Goal: Find contact information: Find contact information

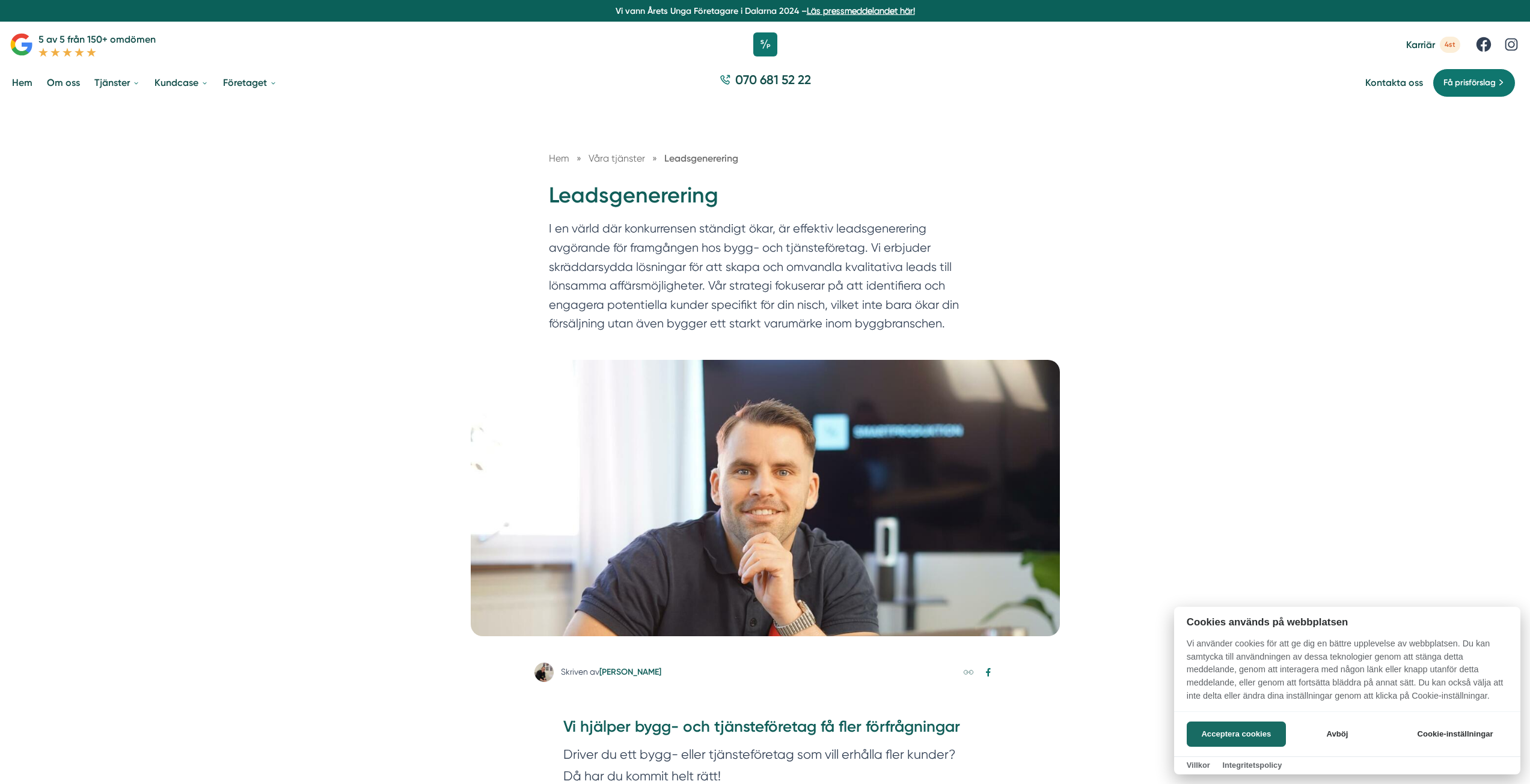
scroll to position [120, 0]
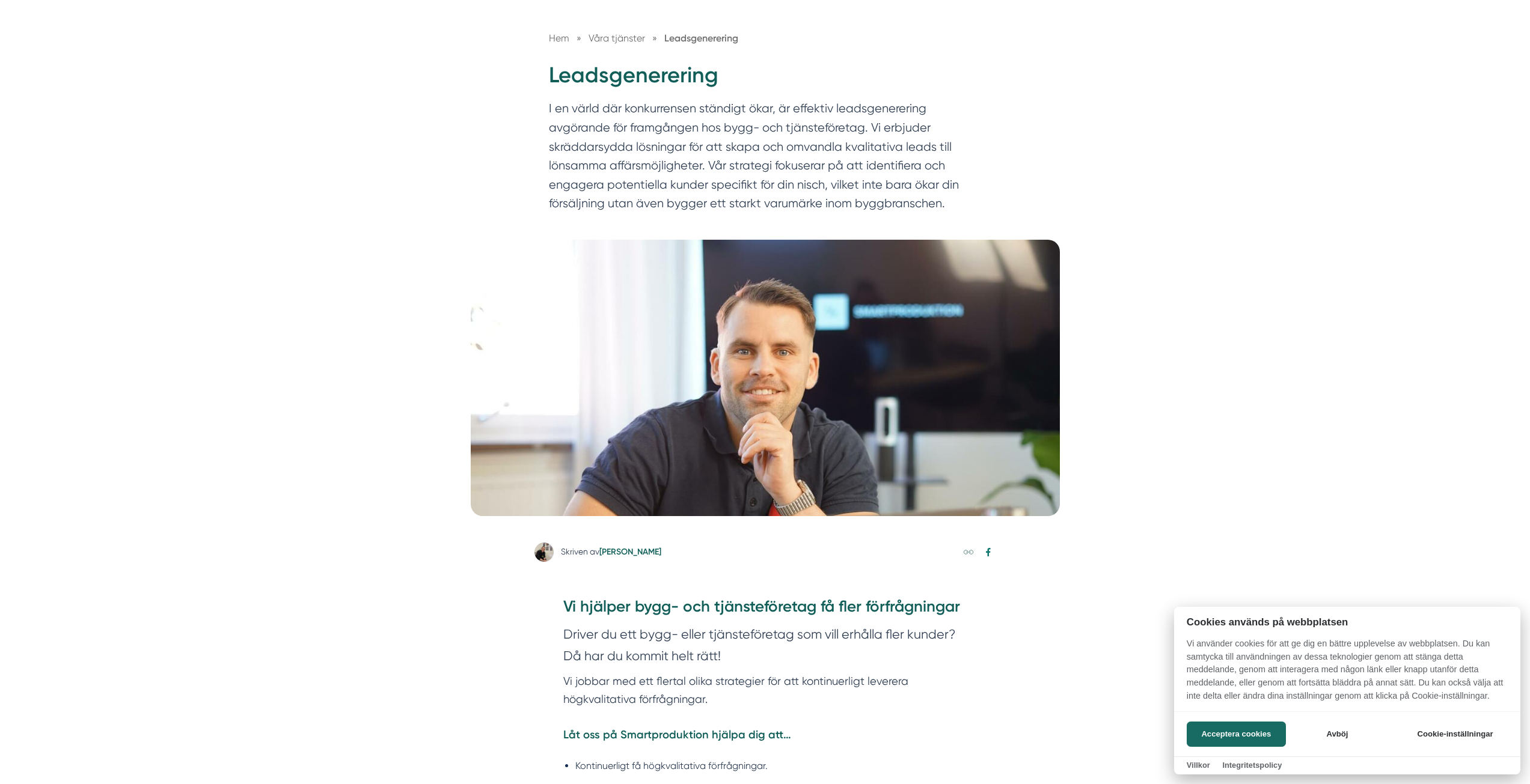
click at [1222, 727] on button "Acceptera cookies" at bounding box center [1236, 734] width 99 height 25
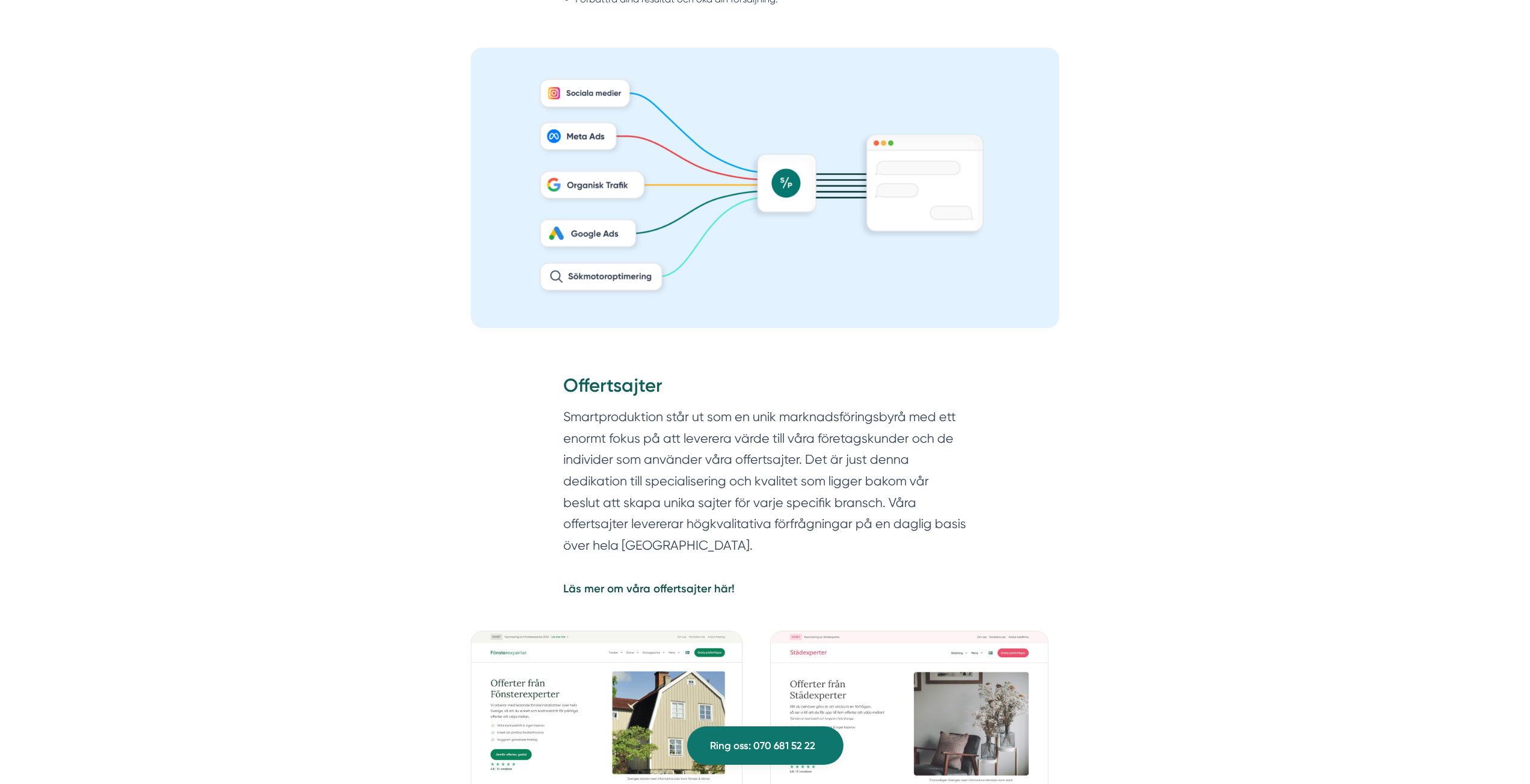
scroll to position [1202, 0]
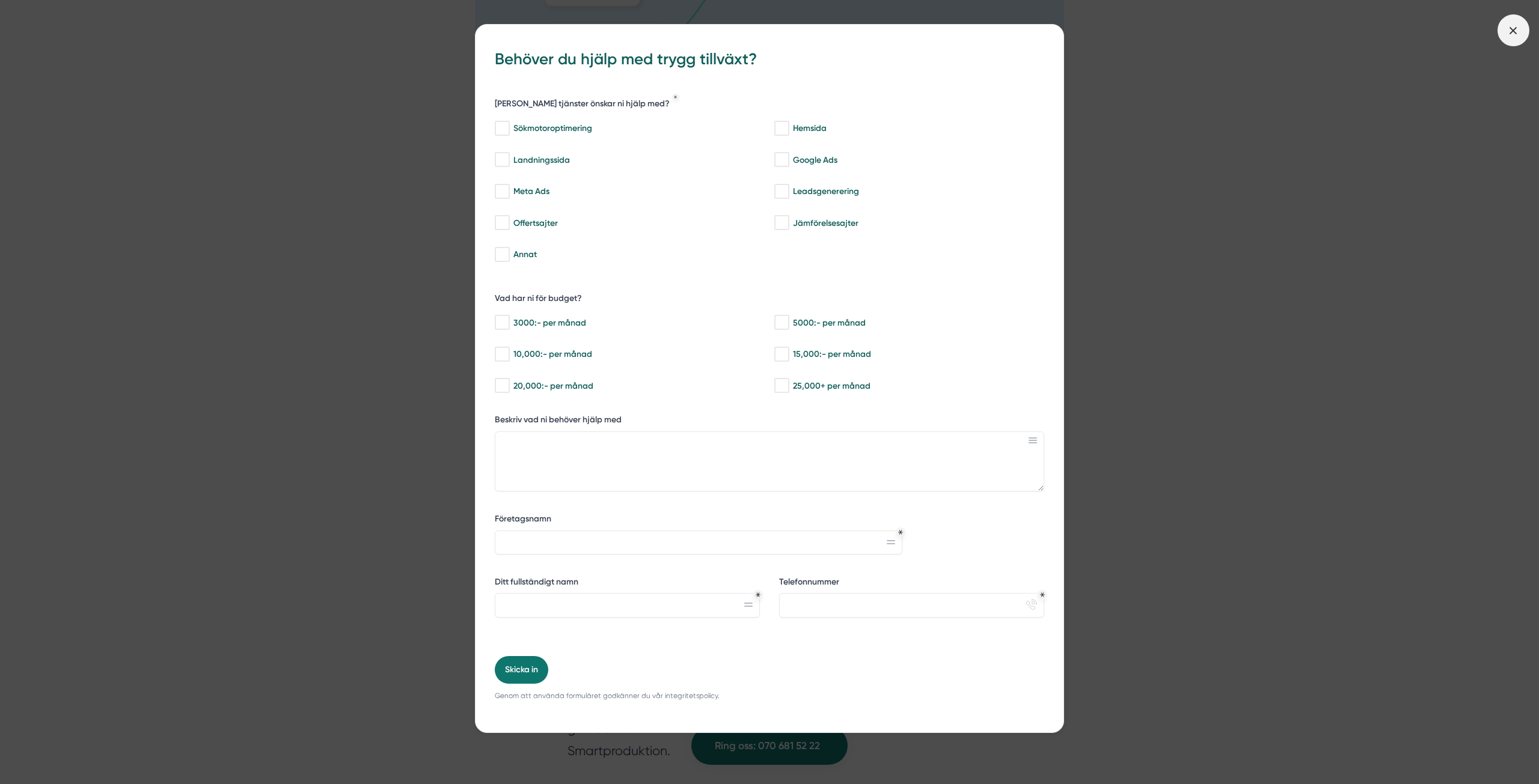
click at [1513, 32] on line at bounding box center [1514, 30] width 7 height 7
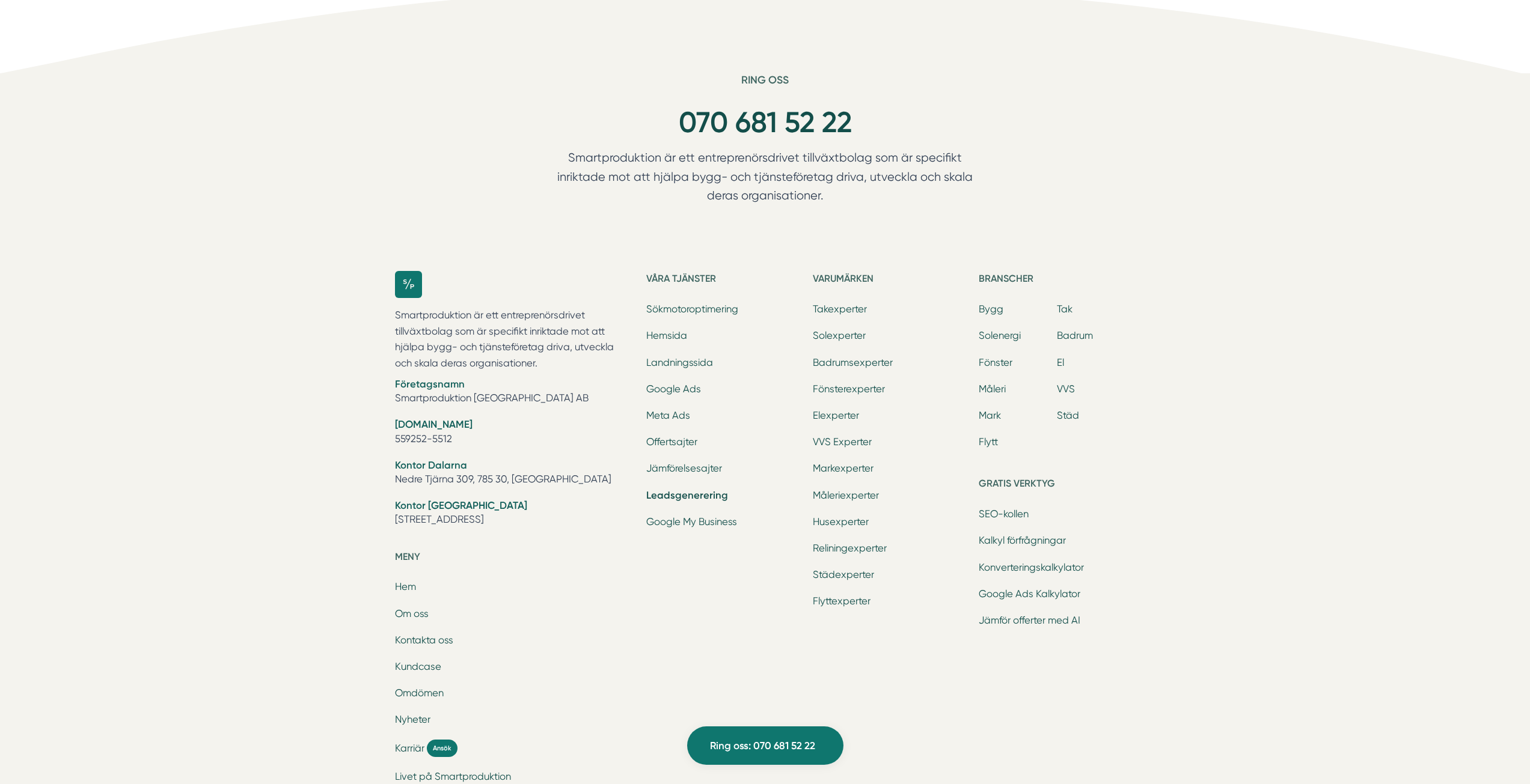
scroll to position [5246, 0]
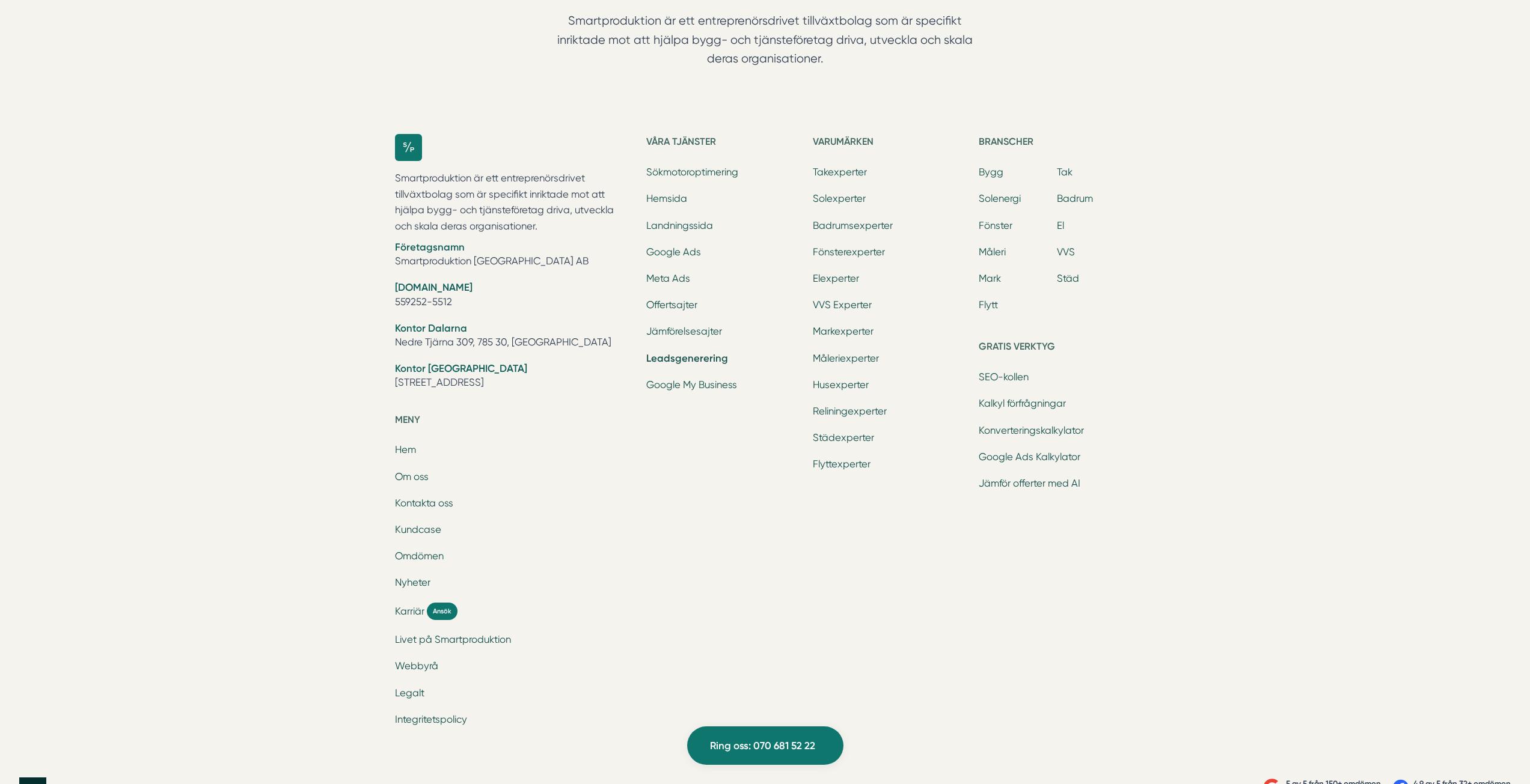
drag, startPoint x: 537, startPoint y: 356, endPoint x: 456, endPoint y: 363, distance: 81.3
click at [455, 363] on div "Smartproduktion är ett entreprenörsdrivet tillväxtbolag som är specifikt inrikt…" at bounding box center [513, 273] width 238 height 278
click at [515, 402] on div "Smartproduktion är ett entreprenörsdrivet tillväxtbolag som är specifikt inrikt…" at bounding box center [513, 436] width 238 height 605
drag, startPoint x: 459, startPoint y: 267, endPoint x: 393, endPoint y: 260, distance: 66.4
click at [386, 268] on div "Smartproduktion är ett entreprenörsdrivet tillväxtbolag som är specifikt inrikt…" at bounding box center [765, 436] width 769 height 644
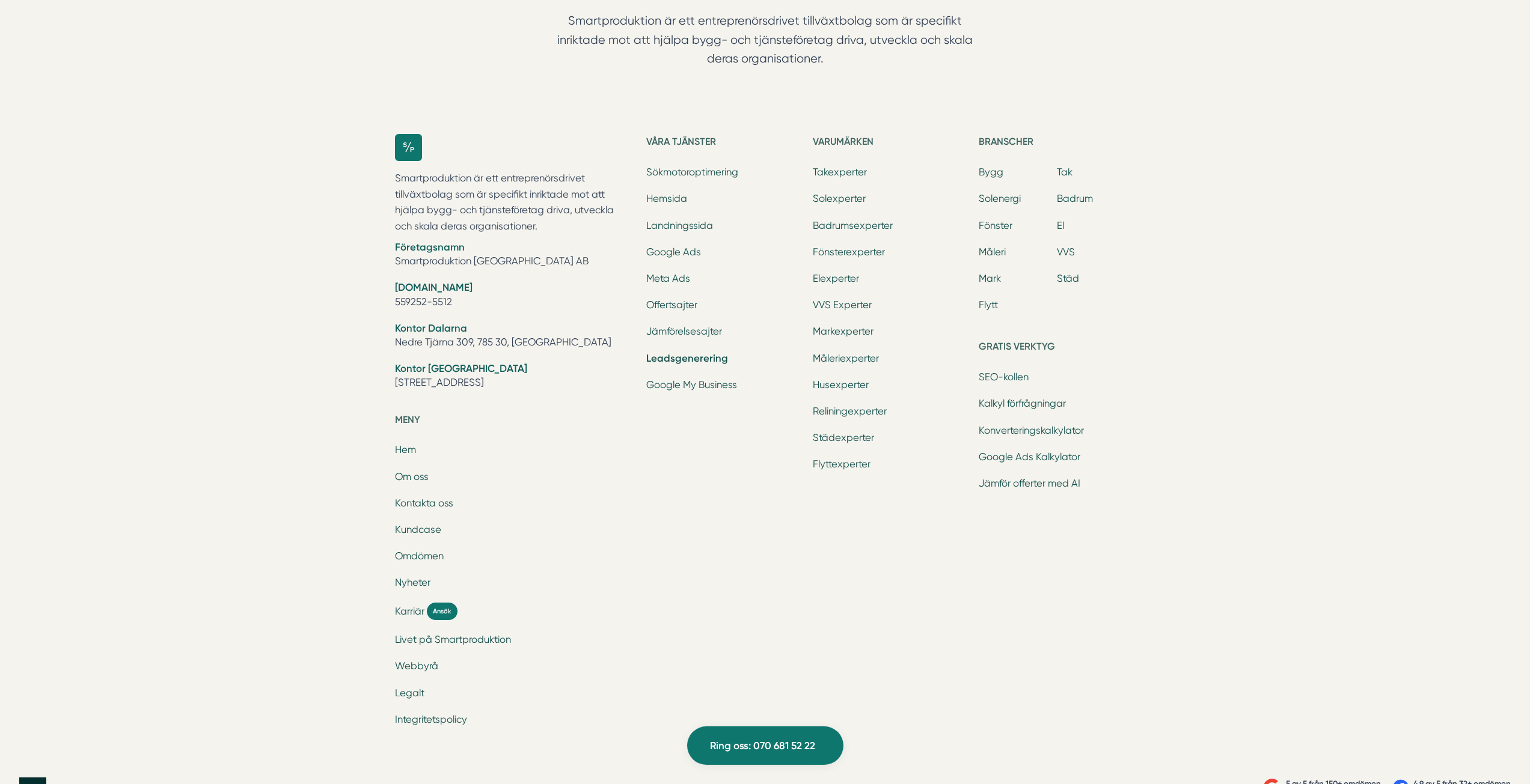
copy li "559252-5512"
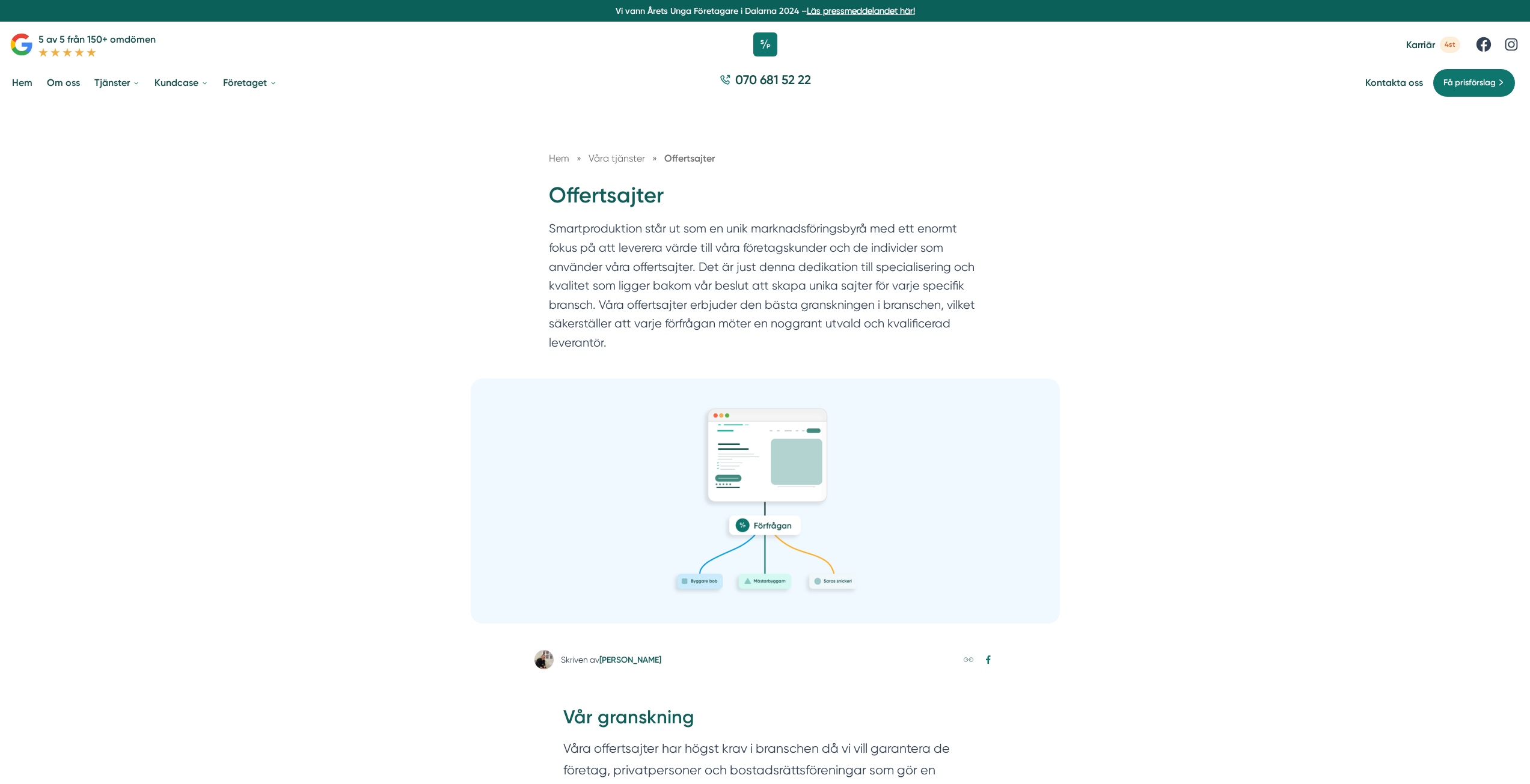
drag, startPoint x: 1331, startPoint y: 635, endPoint x: 1324, endPoint y: 618, distance: 18.4
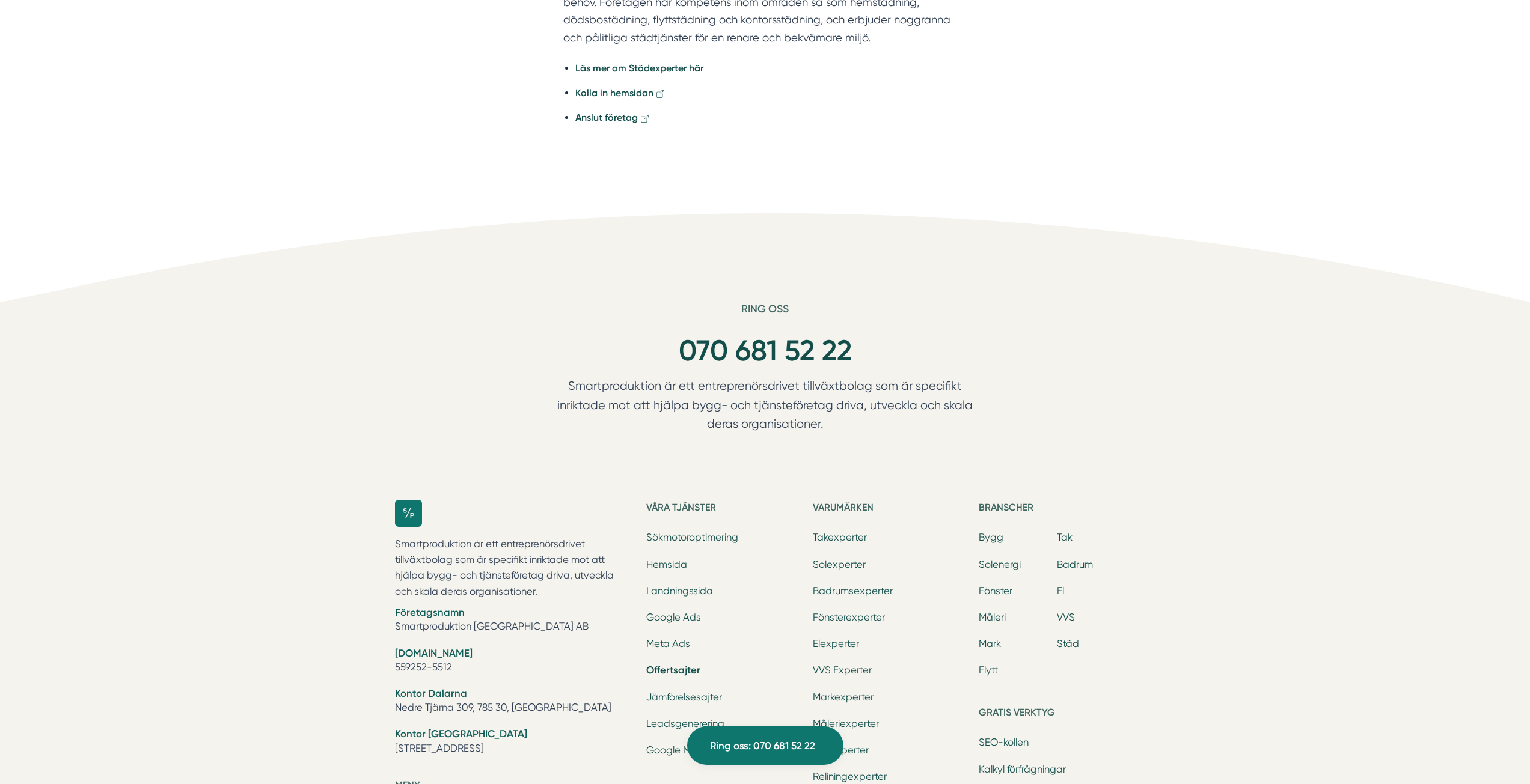
scroll to position [6296, 0]
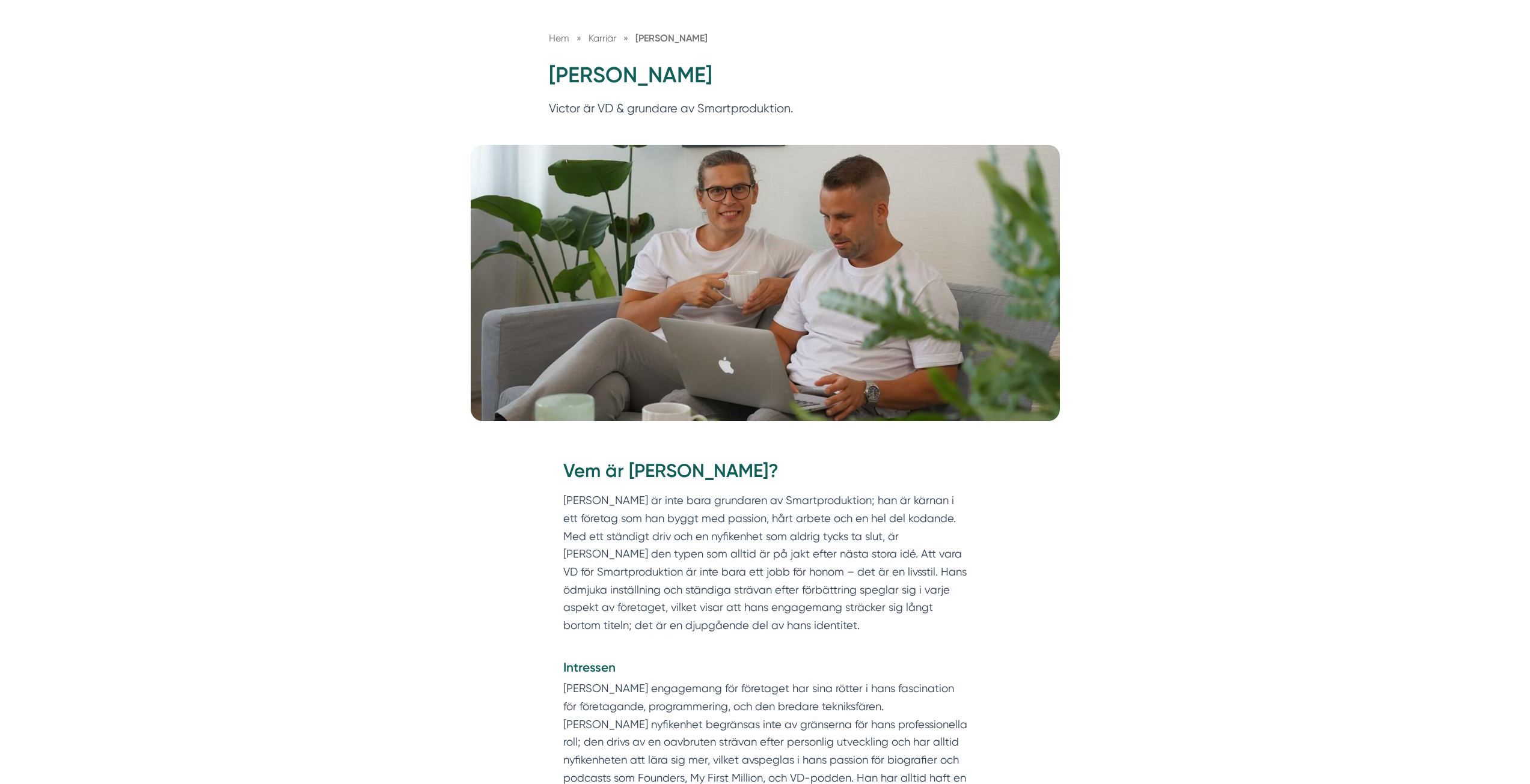
scroll to position [180, 0]
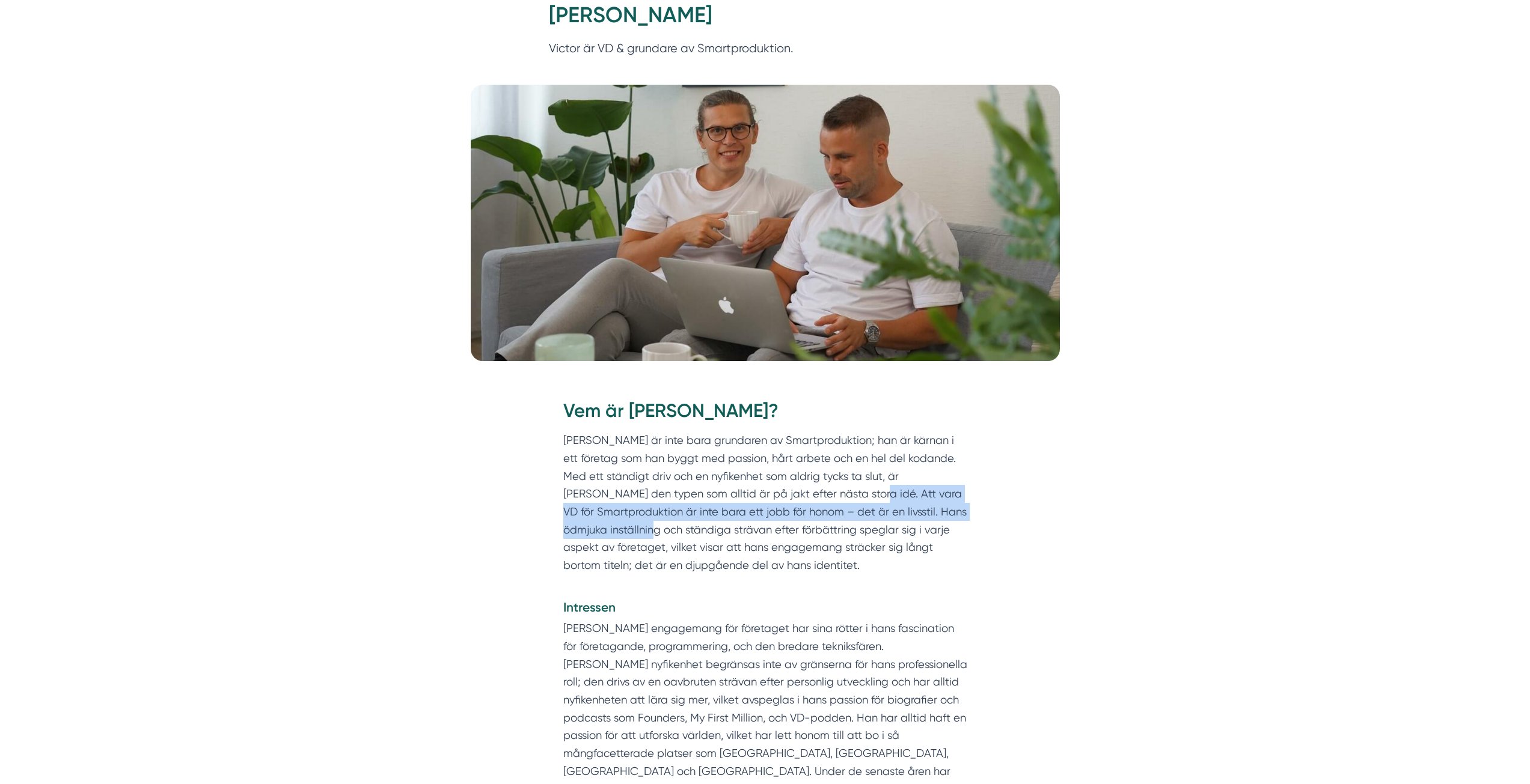
drag, startPoint x: 769, startPoint y: 496, endPoint x: 1004, endPoint y: 509, distance: 235.4
click at [724, 514] on p "Victor Blomberg är inte bara grundaren av Smartproduktion; han är kärnan i ett …" at bounding box center [766, 511] width 404 height 160
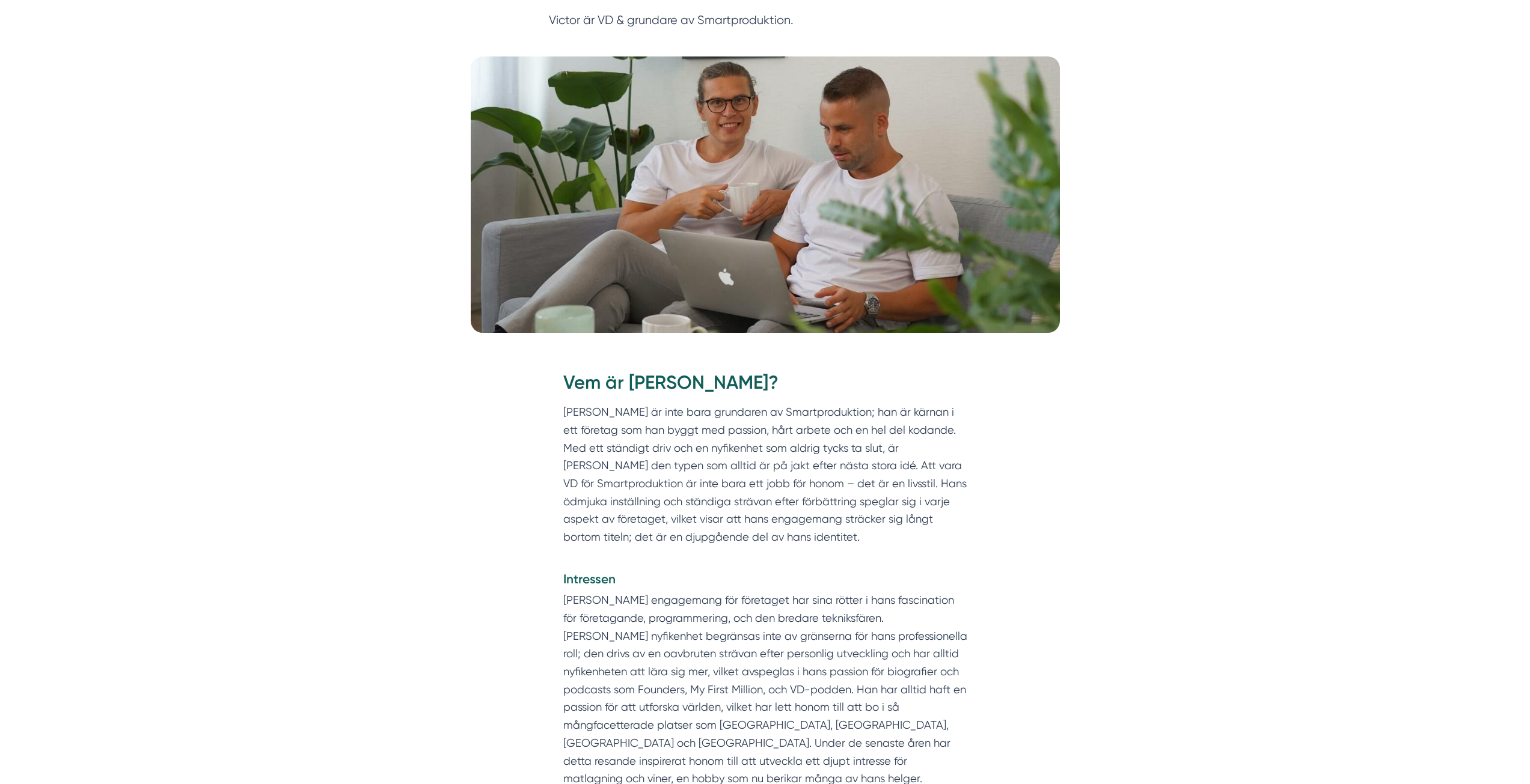
scroll to position [0, 0]
